Goal: Transaction & Acquisition: Download file/media

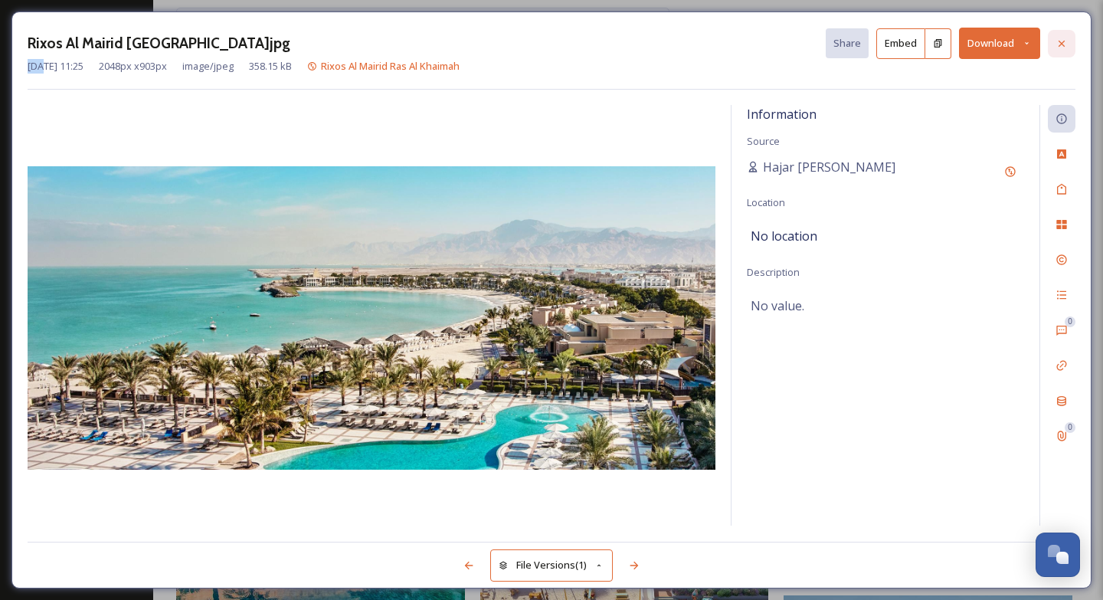
click at [1056, 45] on div at bounding box center [1062, 44] width 28 height 28
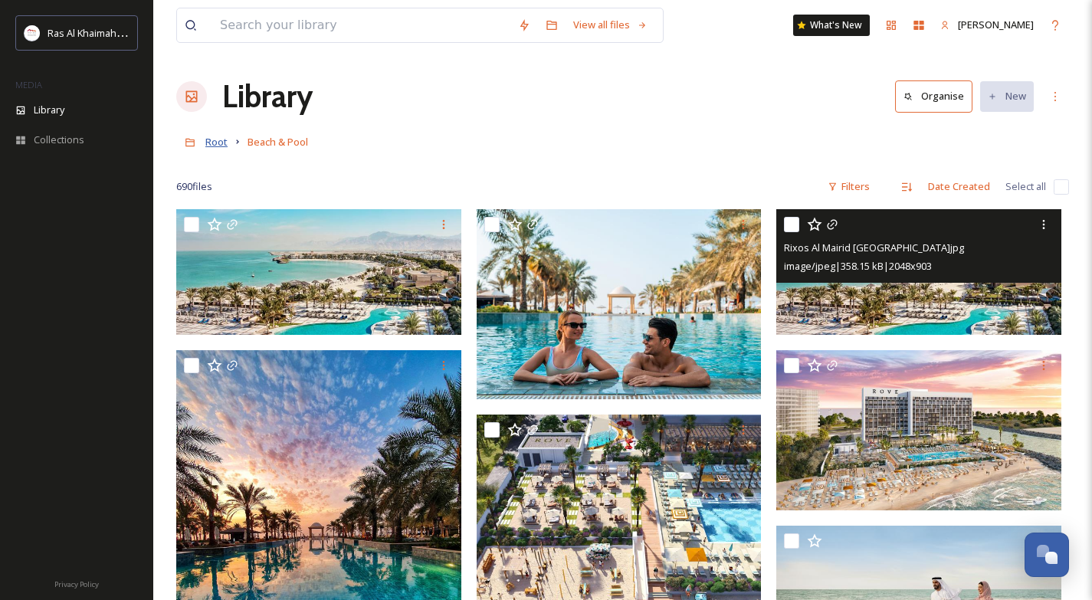
click at [216, 144] on span "Root" at bounding box center [216, 142] width 22 height 14
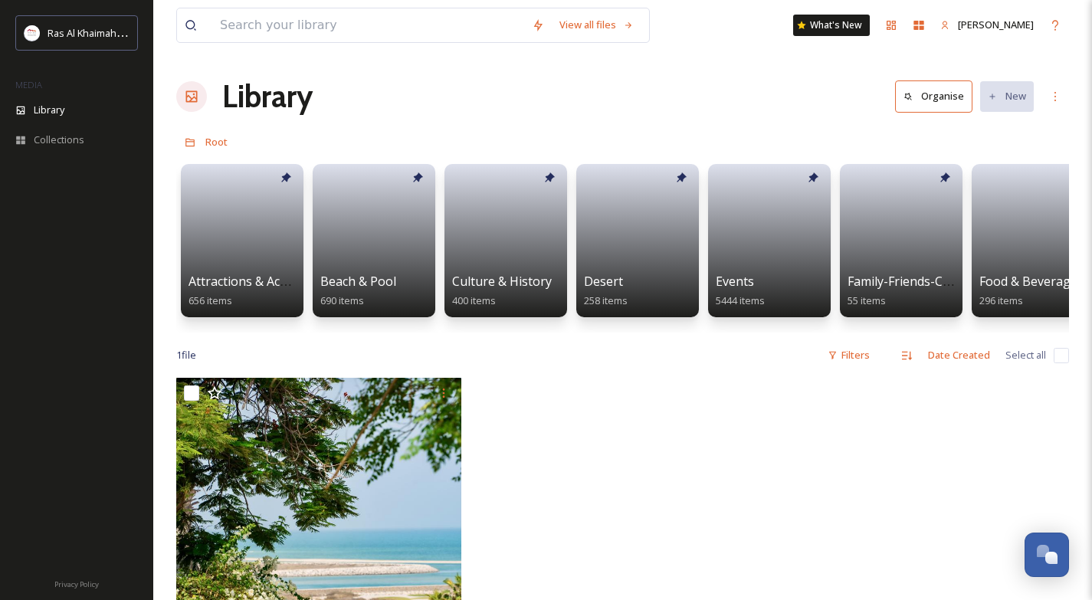
scroll to position [25, 0]
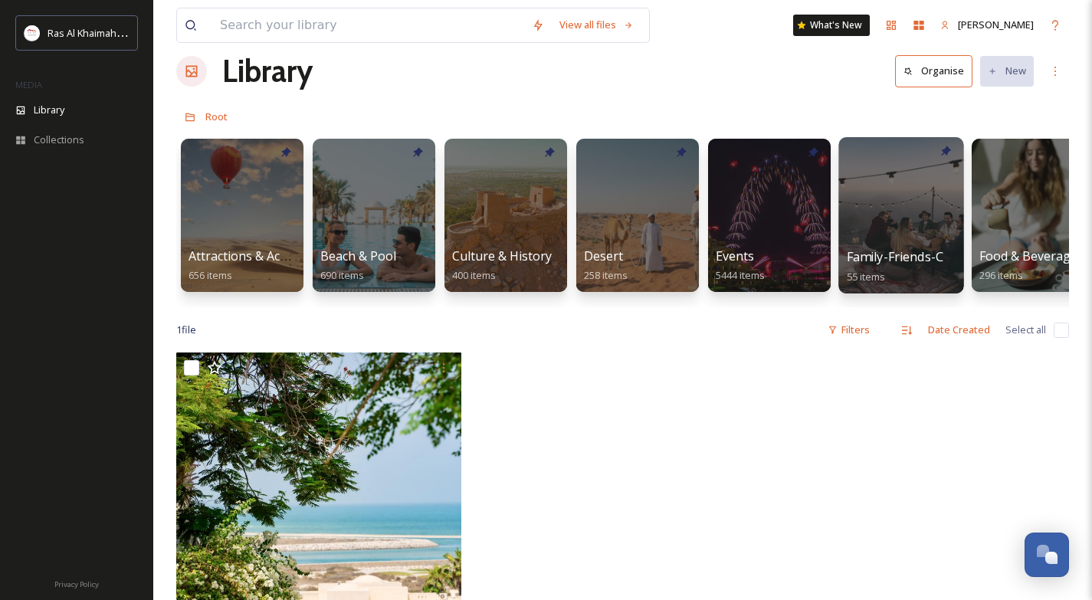
click at [924, 216] on div at bounding box center [900, 215] width 125 height 156
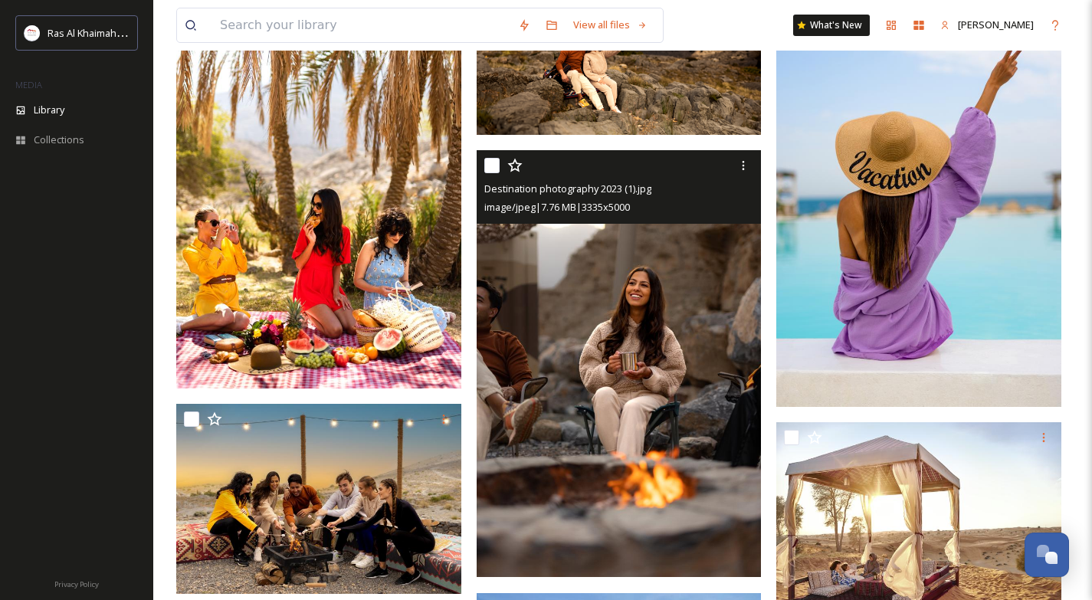
scroll to position [1291, 0]
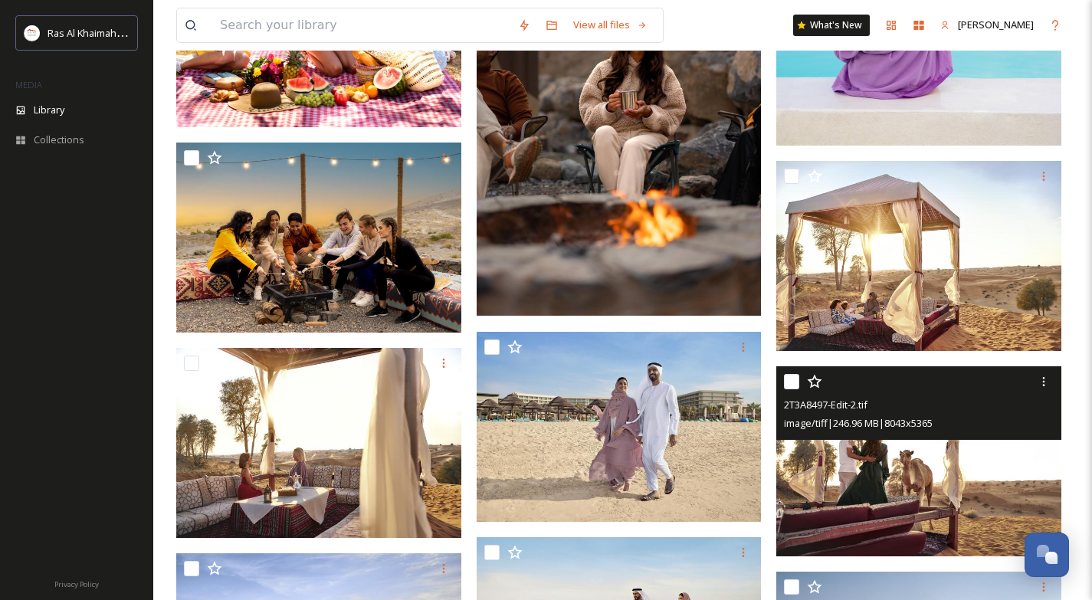
click at [859, 457] on img at bounding box center [918, 461] width 285 height 190
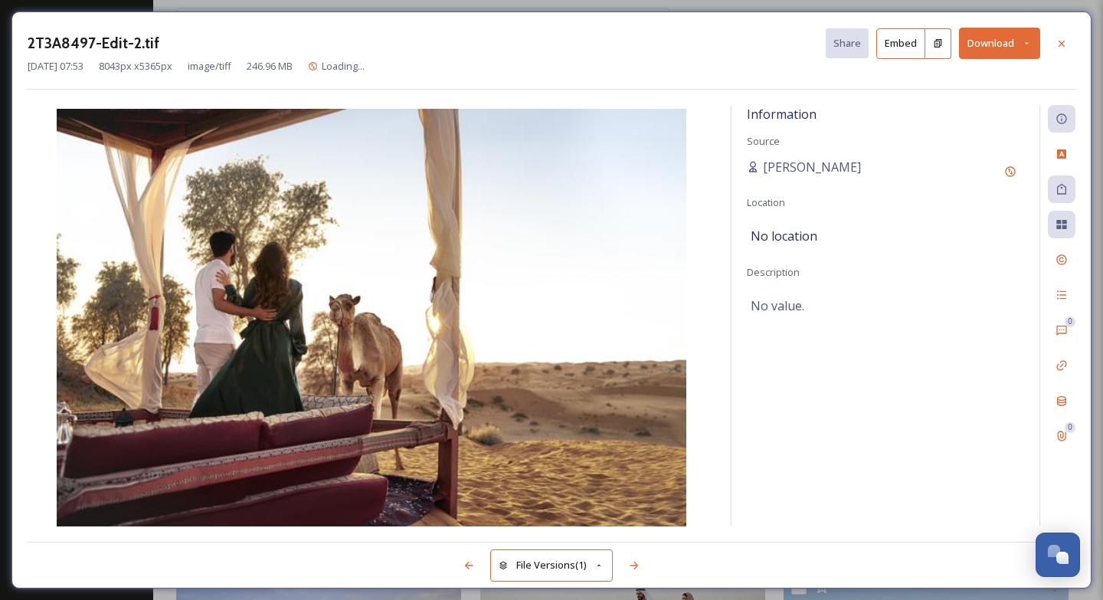
click at [980, 48] on button "Download" at bounding box center [999, 43] width 81 height 31
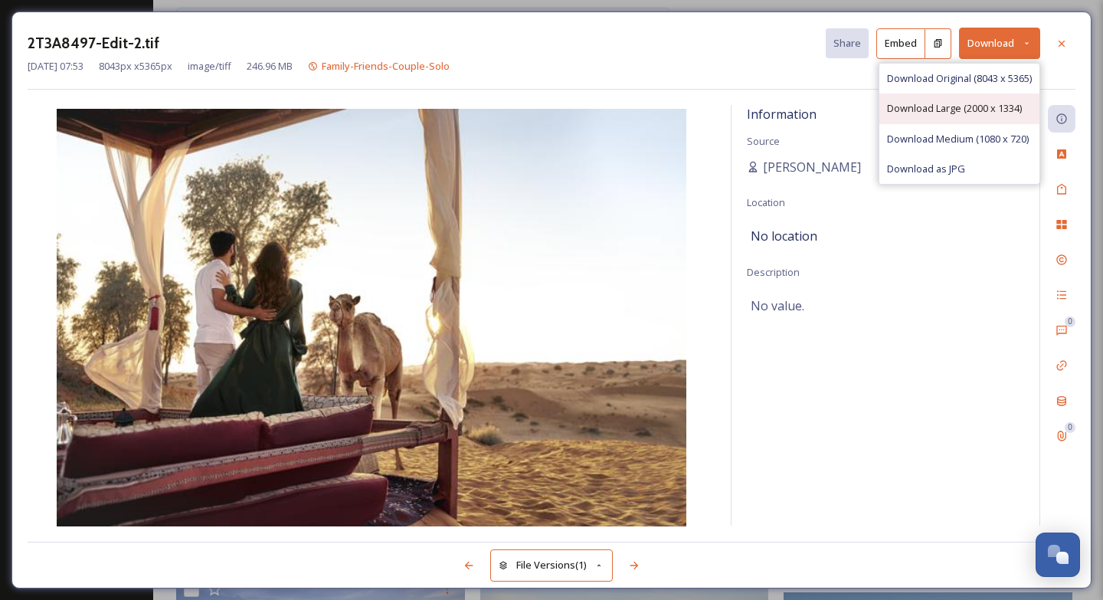
click at [959, 101] on span "Download Large (2000 x 1334)" at bounding box center [954, 108] width 135 height 15
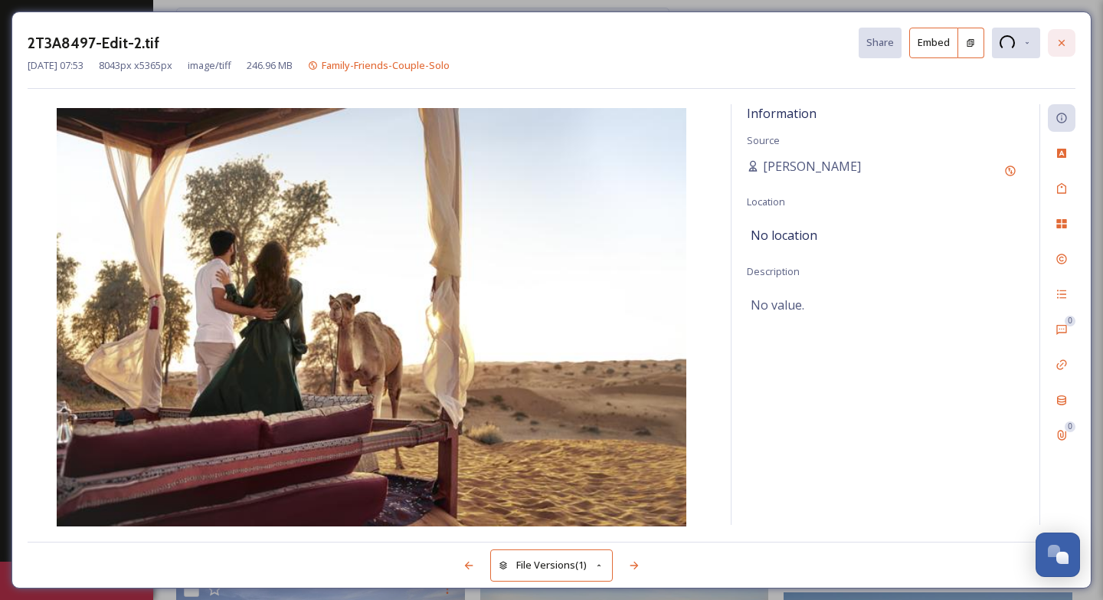
click at [1056, 41] on icon at bounding box center [1062, 43] width 12 height 12
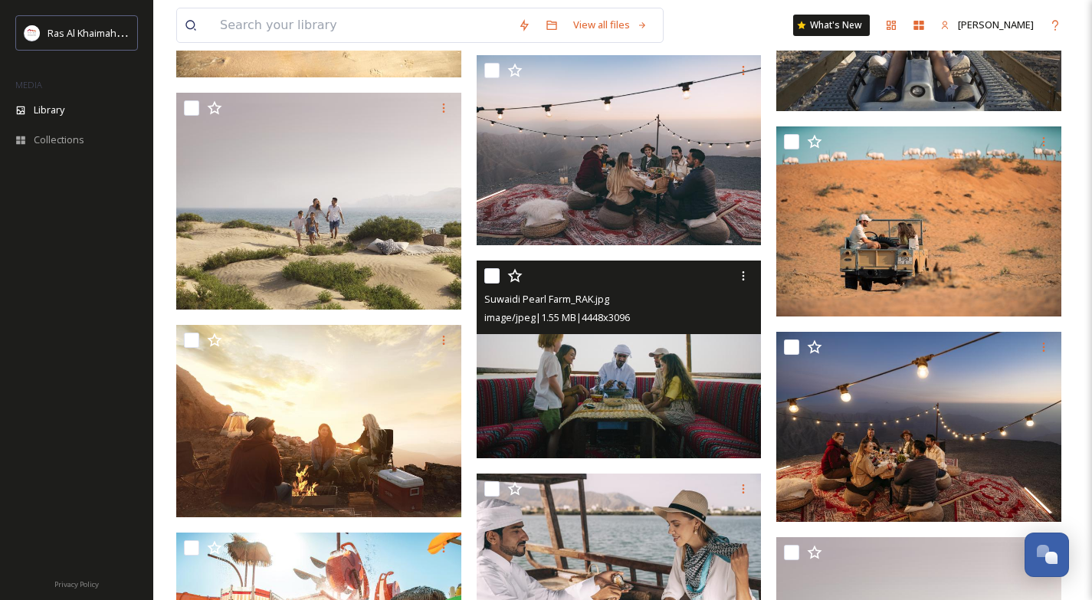
scroll to position [4013, 0]
